Goal: Task Accomplishment & Management: Complete application form

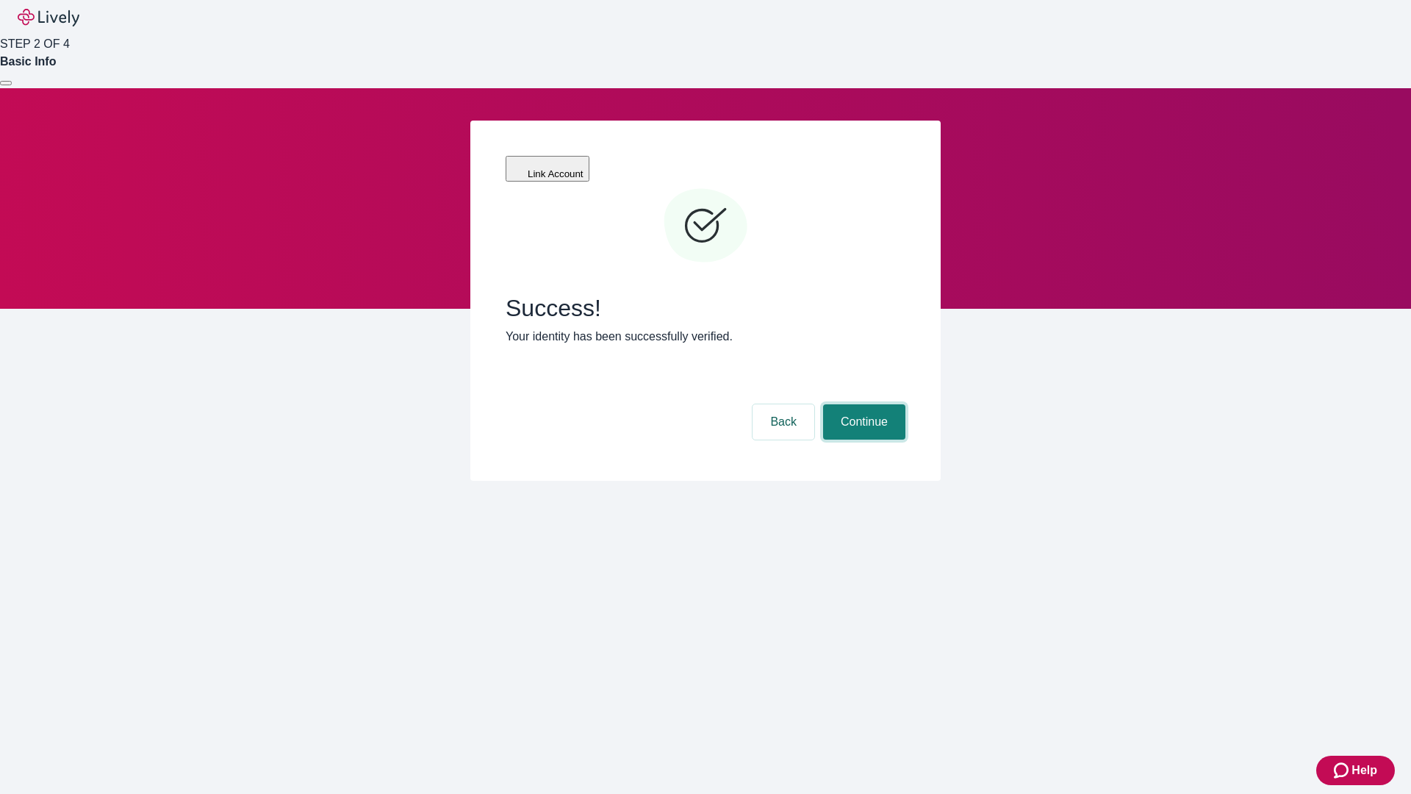
click at [862, 404] on button "Continue" at bounding box center [864, 421] width 82 height 35
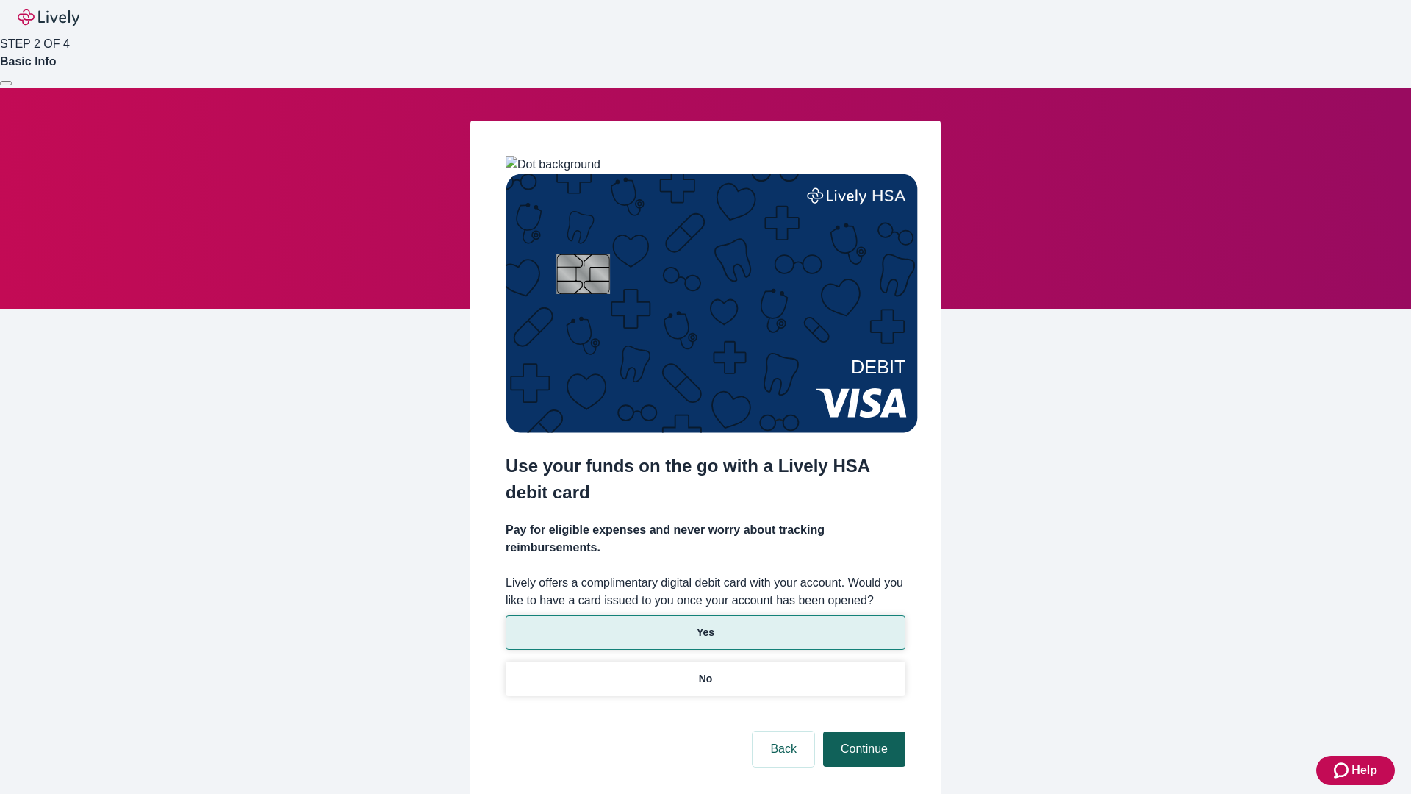
click at [705, 625] on p "Yes" at bounding box center [706, 632] width 18 height 15
click at [862, 731] on button "Continue" at bounding box center [864, 748] width 82 height 35
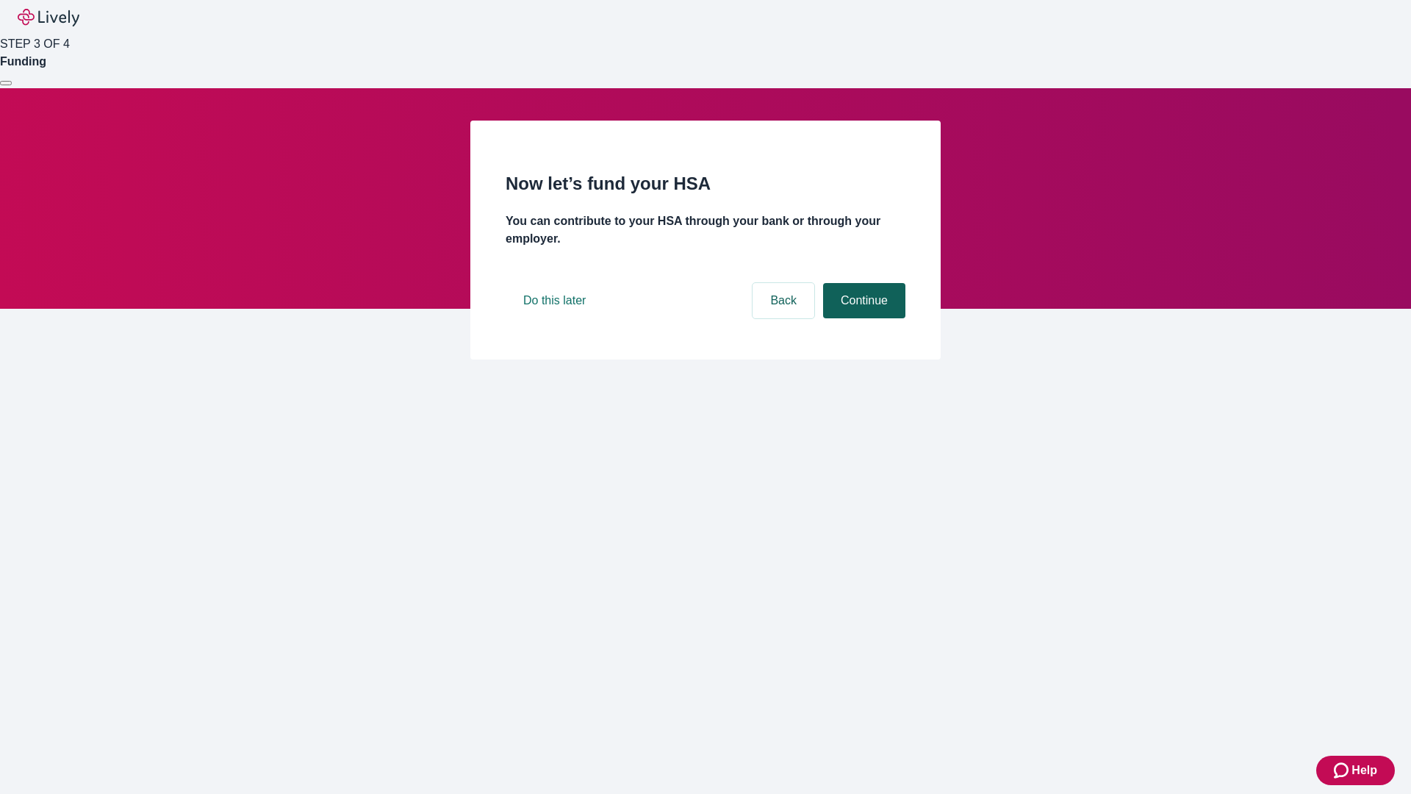
click at [862, 318] on button "Continue" at bounding box center [864, 300] width 82 height 35
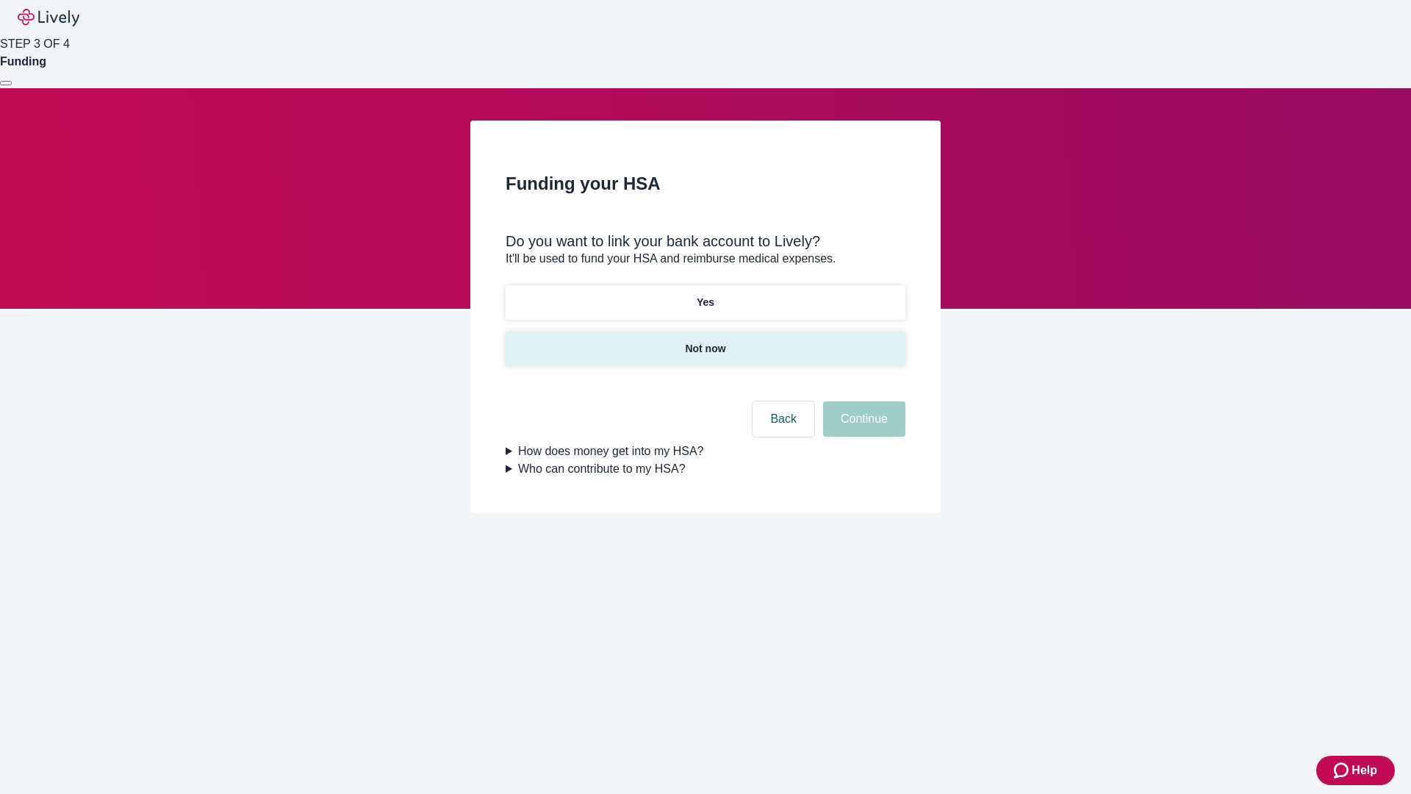
click at [705, 341] on p "Not now" at bounding box center [705, 348] width 40 height 15
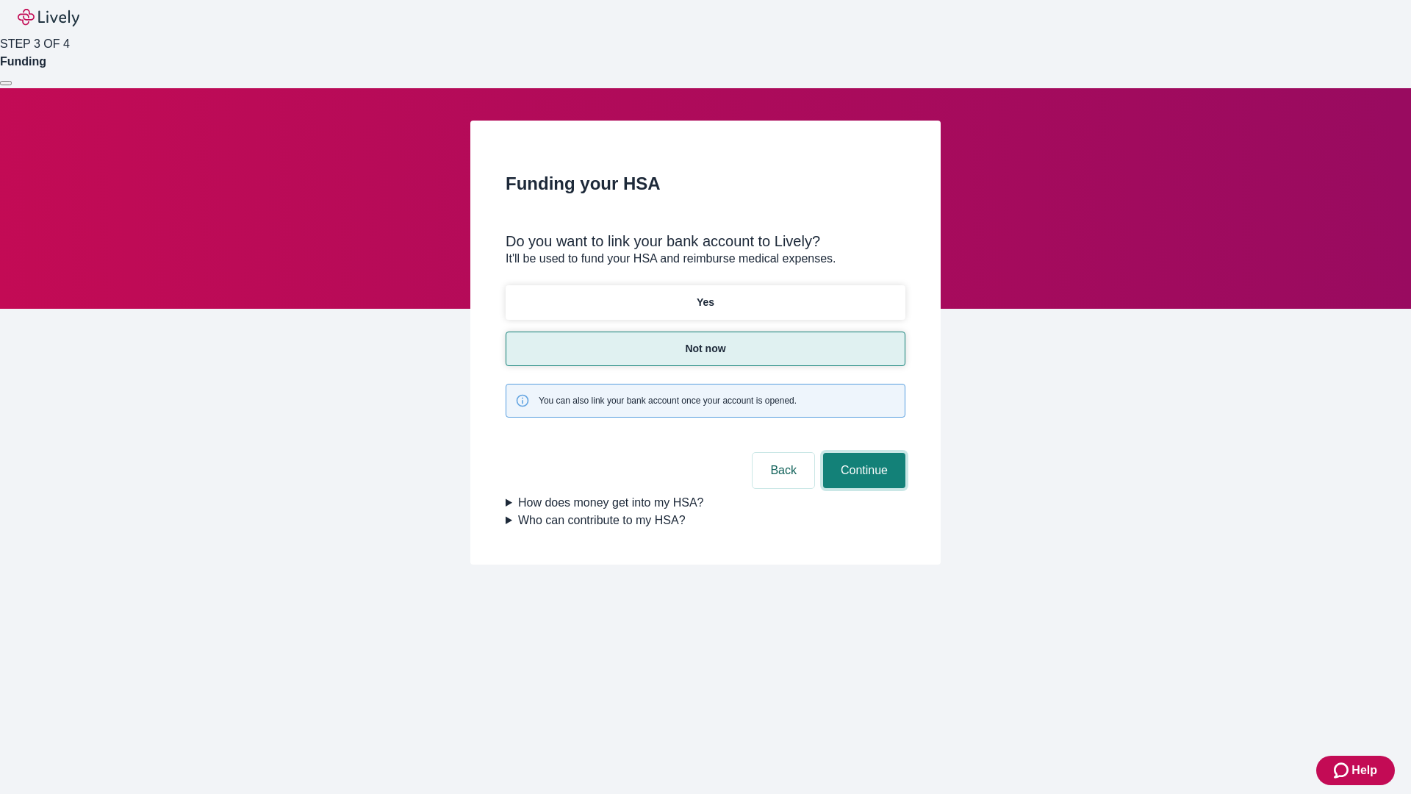
click at [862, 453] on button "Continue" at bounding box center [864, 470] width 82 height 35
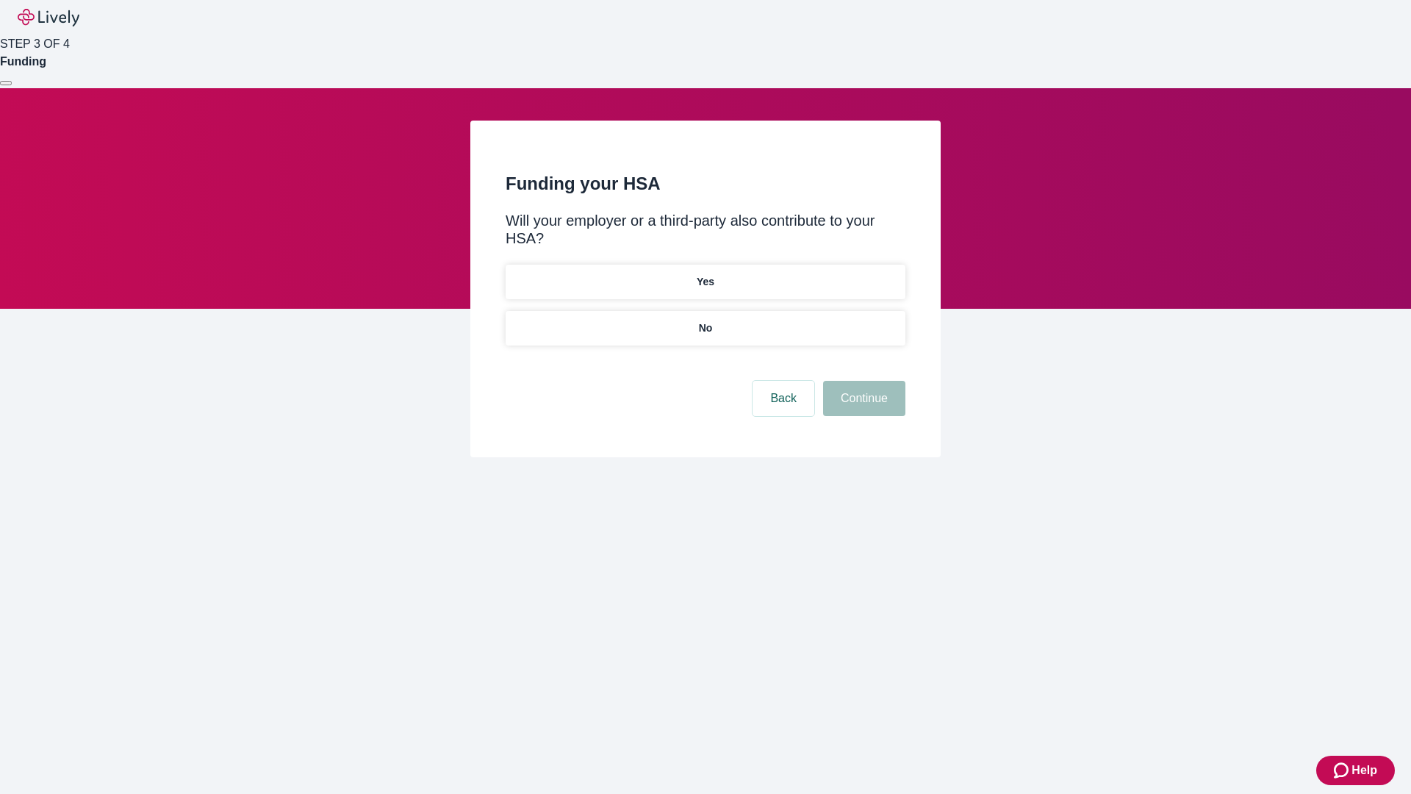
click at [705, 320] on p "No" at bounding box center [706, 327] width 14 height 15
click at [862, 381] on button "Continue" at bounding box center [864, 398] width 82 height 35
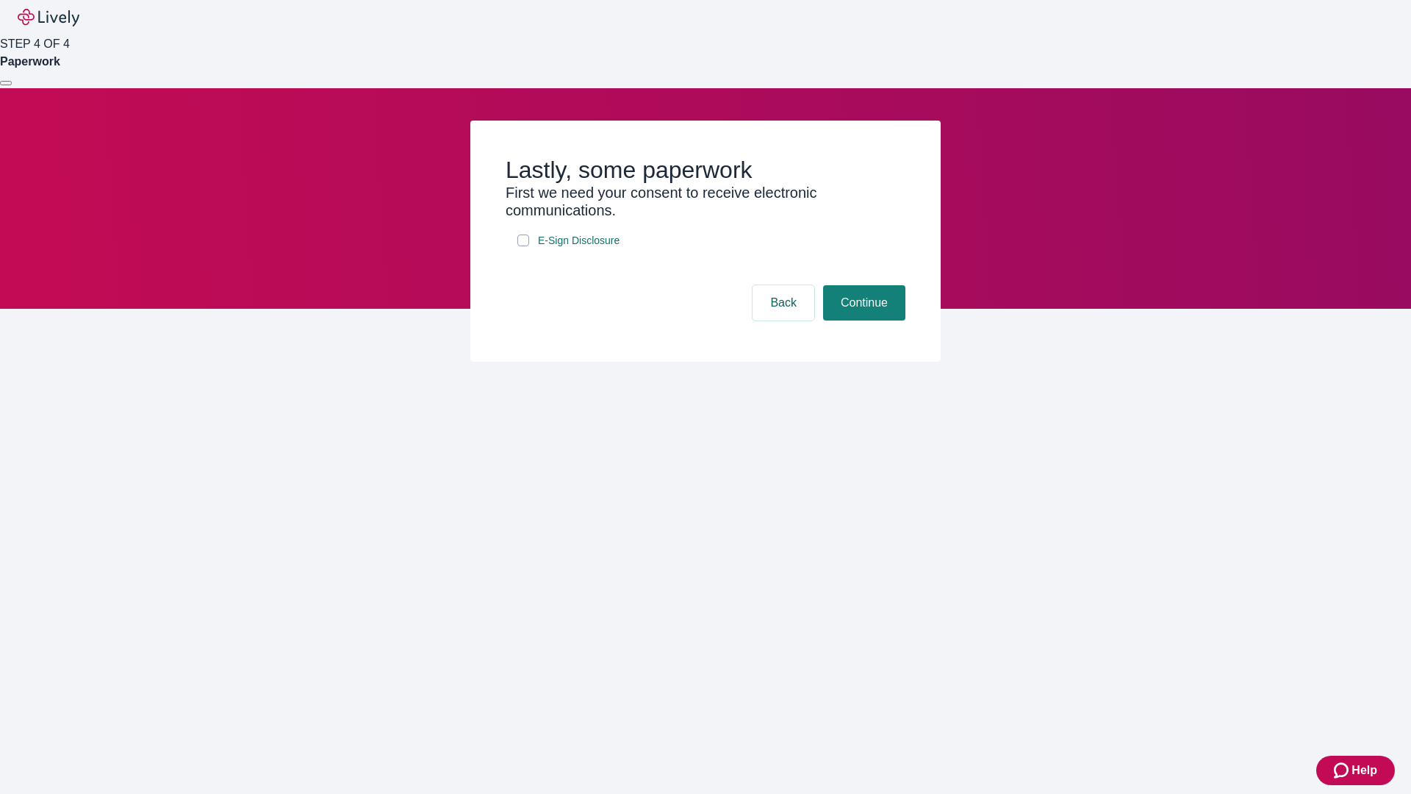
click at [523, 246] on input "E-Sign Disclosure" at bounding box center [523, 240] width 12 height 12
checkbox input "true"
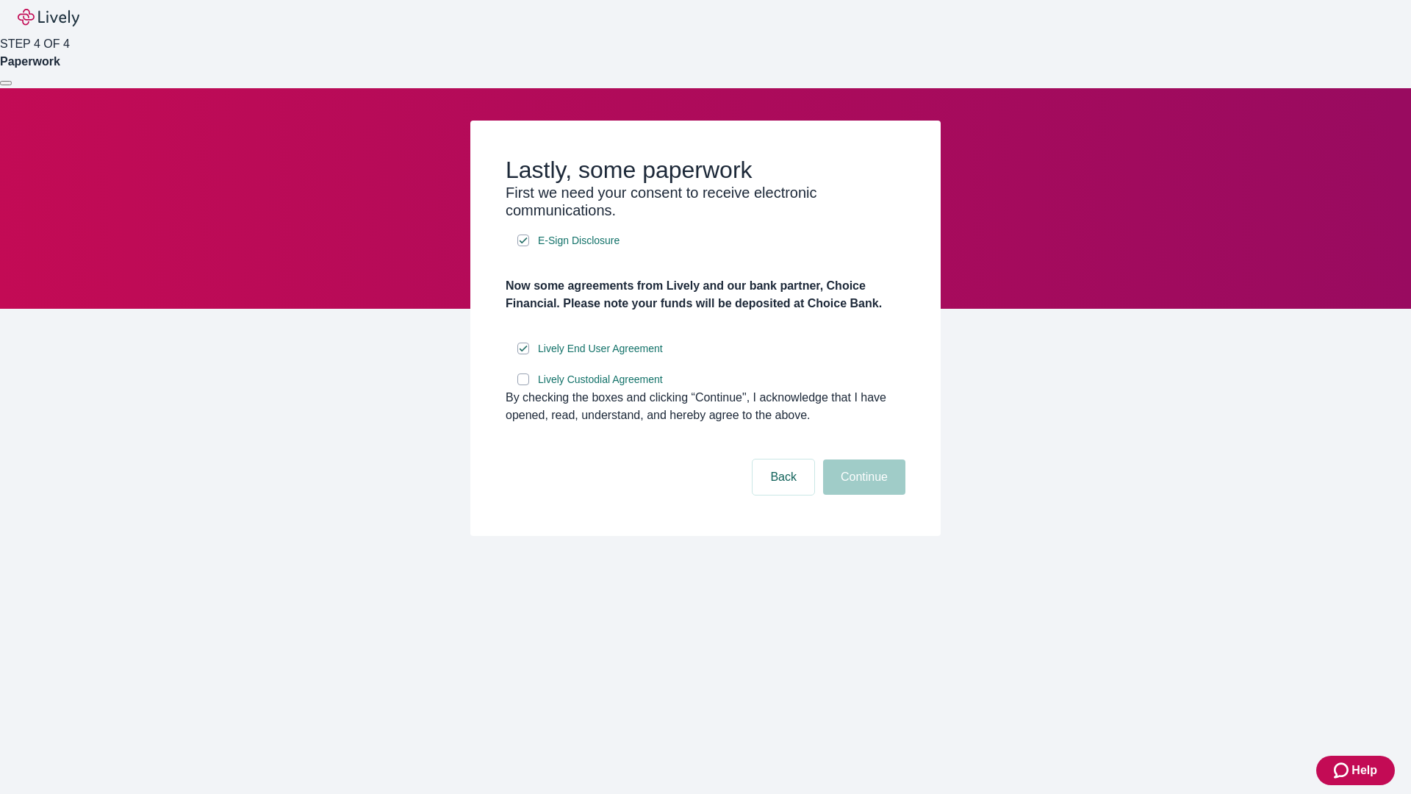
click at [523, 385] on input "Lively Custodial Agreement" at bounding box center [523, 379] width 12 height 12
checkbox input "true"
click at [862, 494] on button "Continue" at bounding box center [864, 476] width 82 height 35
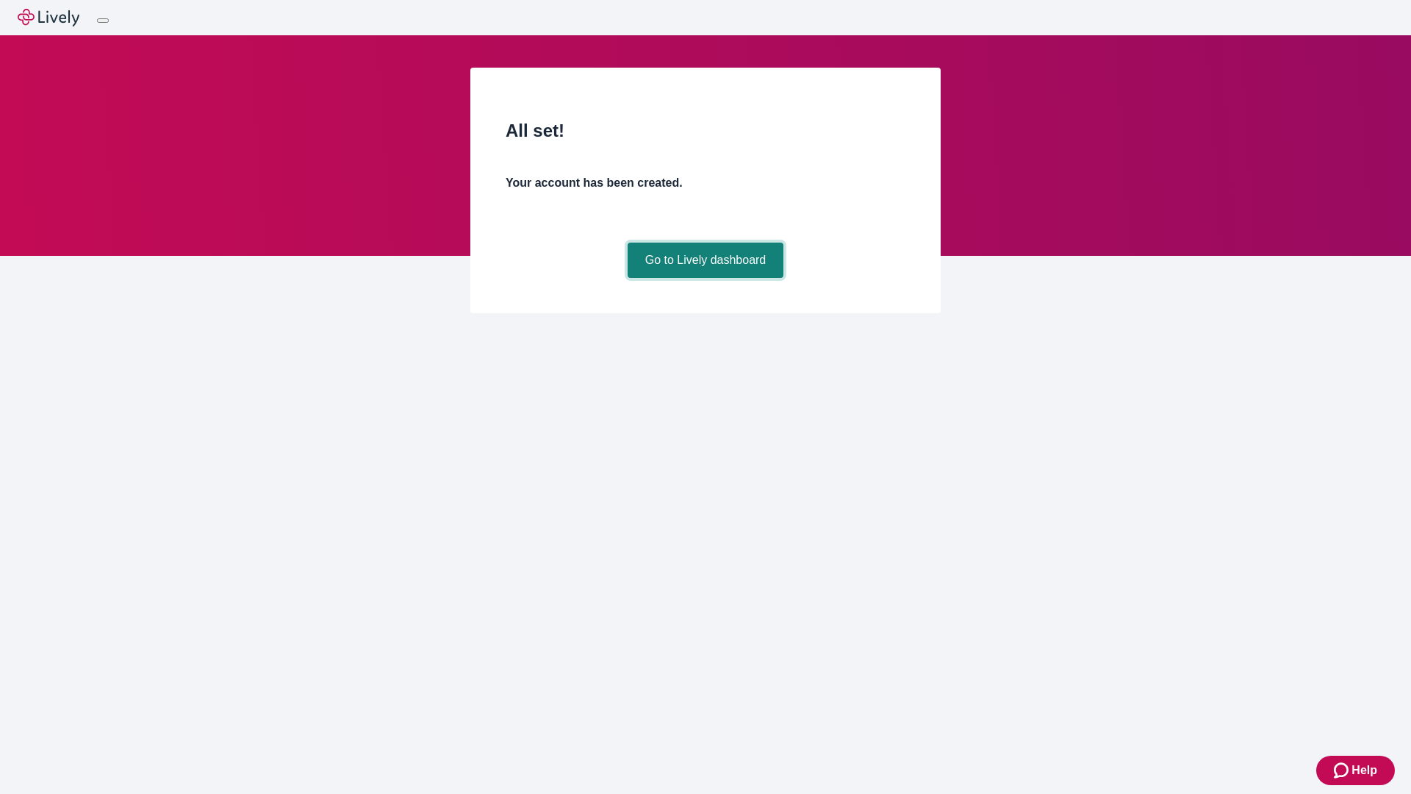
click at [705, 278] on link "Go to Lively dashboard" at bounding box center [705, 259] width 157 height 35
